Goal: Obtain resource: Download file/media

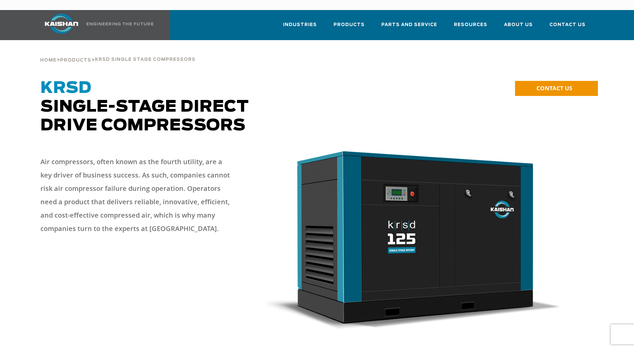
click at [191, 155] on p "Air compressors, often known as the fourth utility, are a key driver of busines…" at bounding box center [137, 195] width 194 height 80
click at [192, 155] on p "Air compressors, often known as the fourth utility, are a key driver of busines…" at bounding box center [137, 195] width 194 height 80
drag, startPoint x: 192, startPoint y: 151, endPoint x: 203, endPoint y: 165, distance: 18.3
click at [204, 164] on p "Air compressors, often known as the fourth utility, are a key driver of busines…" at bounding box center [137, 195] width 194 height 80
click at [203, 165] on p "Air compressors, often known as the fourth utility, are a key driver of busines…" at bounding box center [137, 195] width 194 height 80
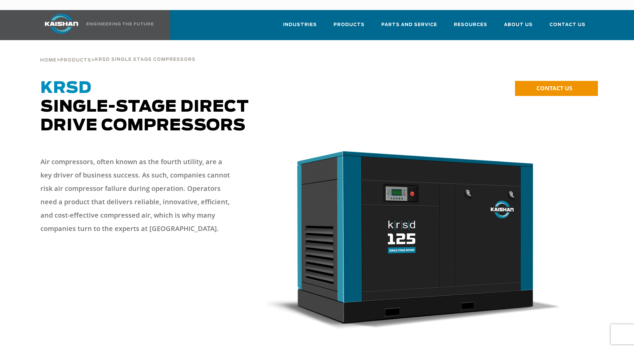
click at [186, 178] on p "Air compressors, often known as the fourth utility, are a key driver of busines…" at bounding box center [137, 195] width 194 height 80
click at [188, 179] on p "Air compressors, often known as the fourth utility, are a key driver of busines…" at bounding box center [137, 195] width 194 height 80
click at [187, 178] on p "Air compressors, often known as the fourth utility, are a key driver of busines…" at bounding box center [137, 195] width 194 height 80
click at [188, 178] on p "Air compressors, often known as the fourth utility, are a key driver of busines…" at bounding box center [137, 195] width 194 height 80
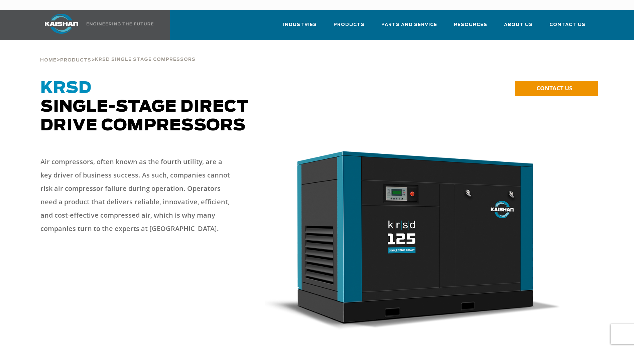
click at [188, 178] on p "Air compressors, often known as the fourth utility, are a key driver of busines…" at bounding box center [137, 195] width 194 height 80
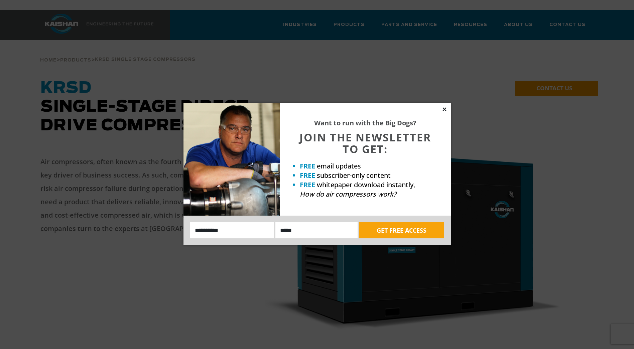
click at [444, 109] on icon at bounding box center [444, 109] width 4 height 4
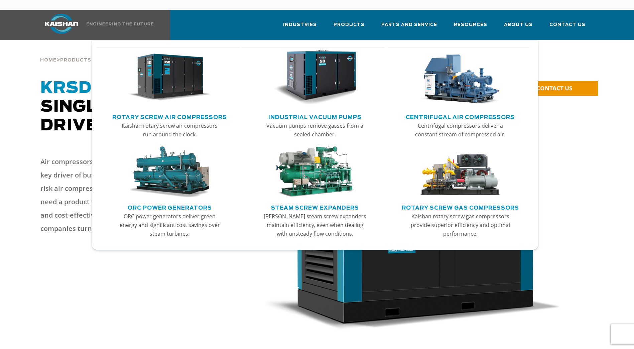
click at [176, 111] on link "Rotary Screw Air Compressors" at bounding box center [169, 116] width 115 height 10
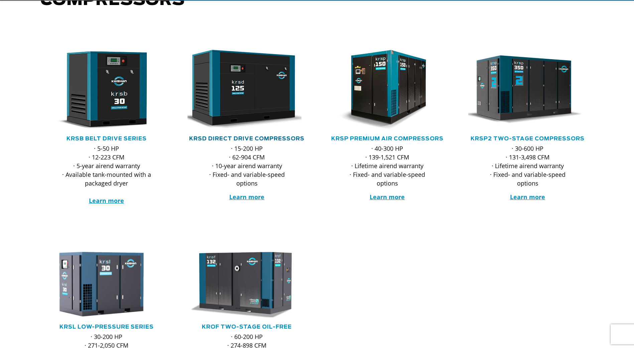
scroll to position [134, 0]
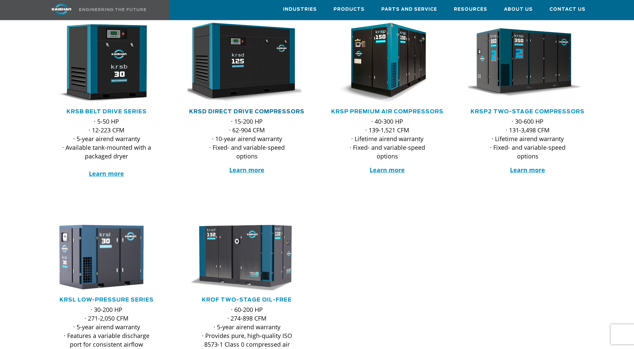
click at [279, 109] on link "KRSD Direct Drive Compressors" at bounding box center [246, 111] width 115 height 5
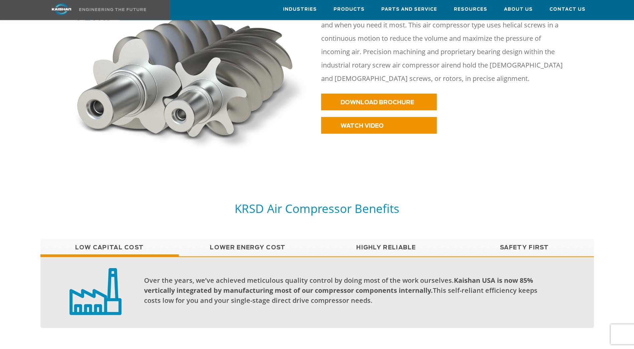
scroll to position [376, 0]
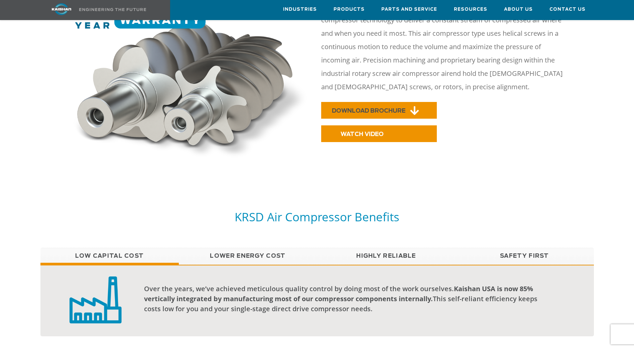
click at [363, 108] on span "DOWNLOAD BROCHURE" at bounding box center [368, 111] width 73 height 6
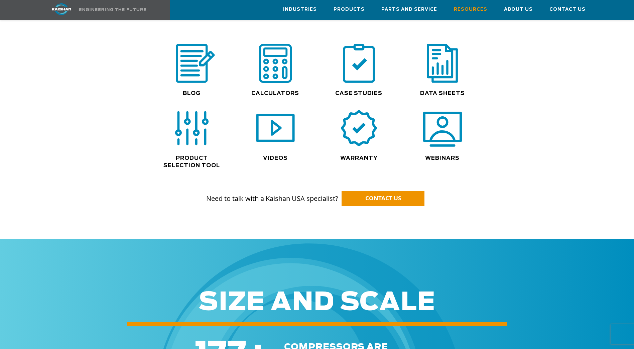
scroll to position [468, 0]
